Goal: Navigation & Orientation: Understand site structure

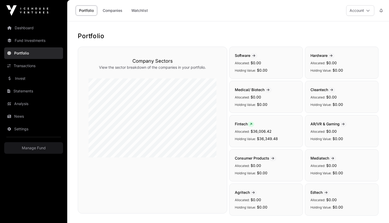
scroll to position [240, 0]
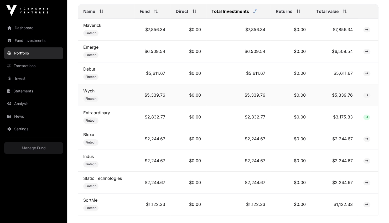
click at [349, 96] on td "$5,339.76" at bounding box center [334, 95] width 47 height 22
click at [365, 95] on span at bounding box center [367, 95] width 7 height 5
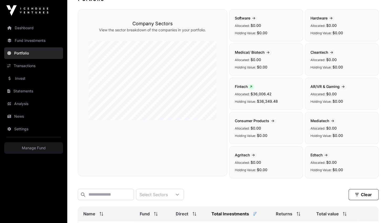
scroll to position [0, 0]
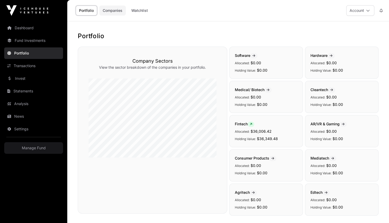
click at [110, 9] on link "Companies" at bounding box center [112, 11] width 27 height 10
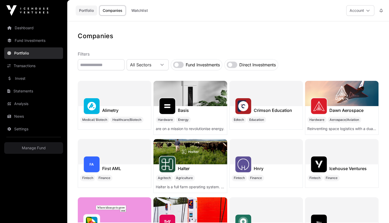
click at [85, 11] on link "Portfolio" at bounding box center [87, 11] width 22 height 10
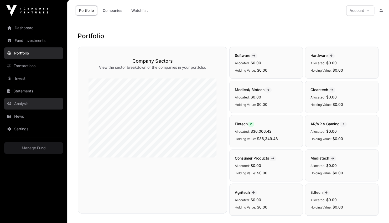
click at [30, 103] on link "Analysis" at bounding box center [33, 104] width 59 height 12
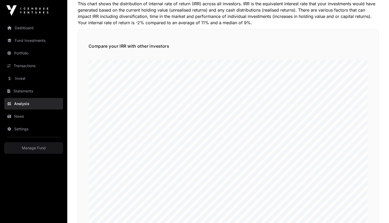
scroll to position [43, 0]
click at [27, 67] on link "Transactions" at bounding box center [33, 66] width 59 height 12
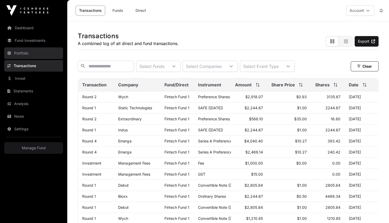
click at [25, 50] on link "Portfolio" at bounding box center [33, 53] width 59 height 12
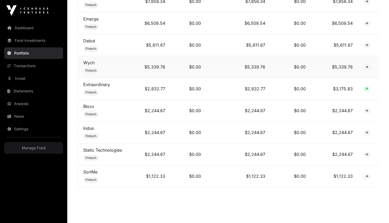
scroll to position [276, 0]
